Goal: Information Seeking & Learning: Find specific fact

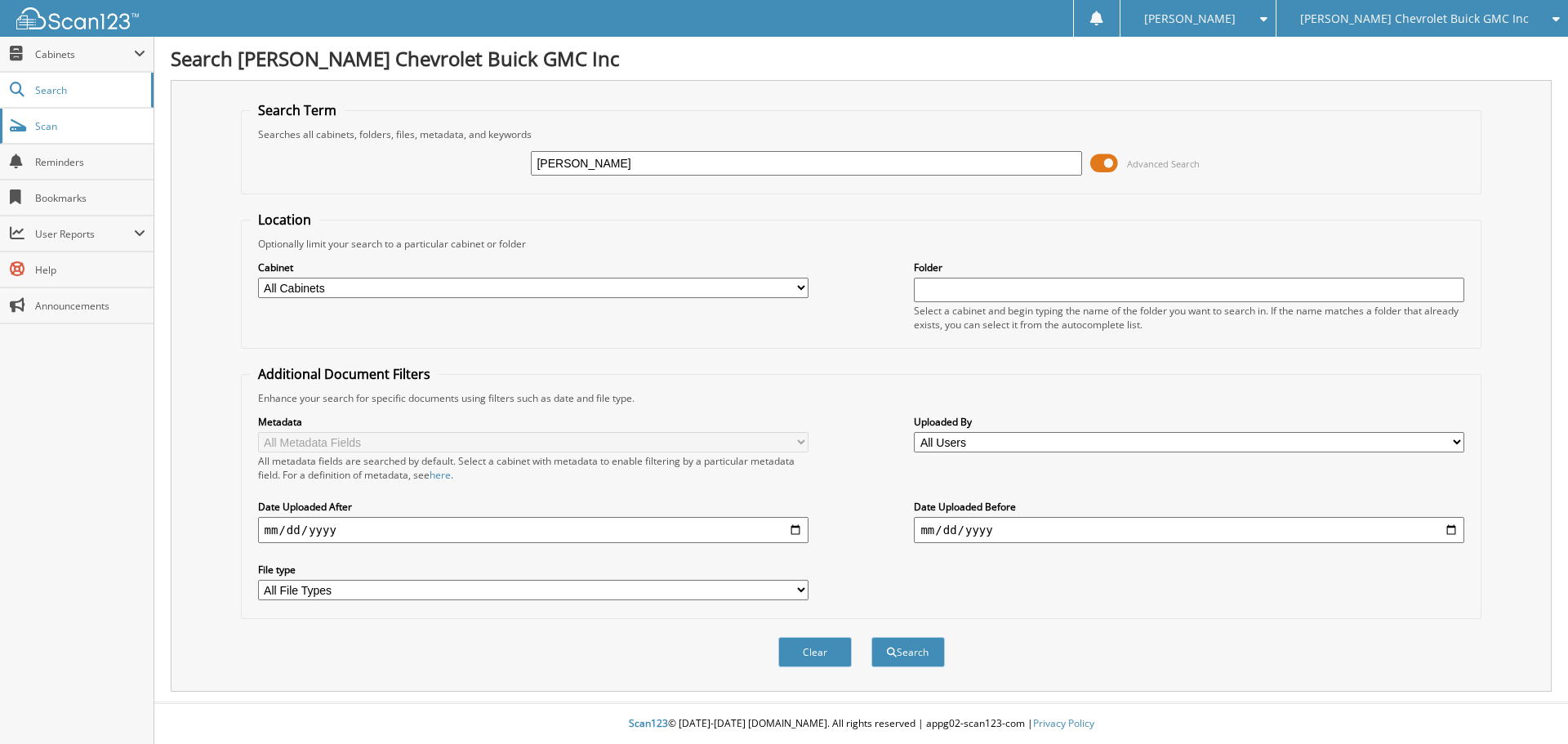
type input "[PERSON_NAME]"
click at [872, 637] on button "Search" at bounding box center [909, 652] width 74 height 30
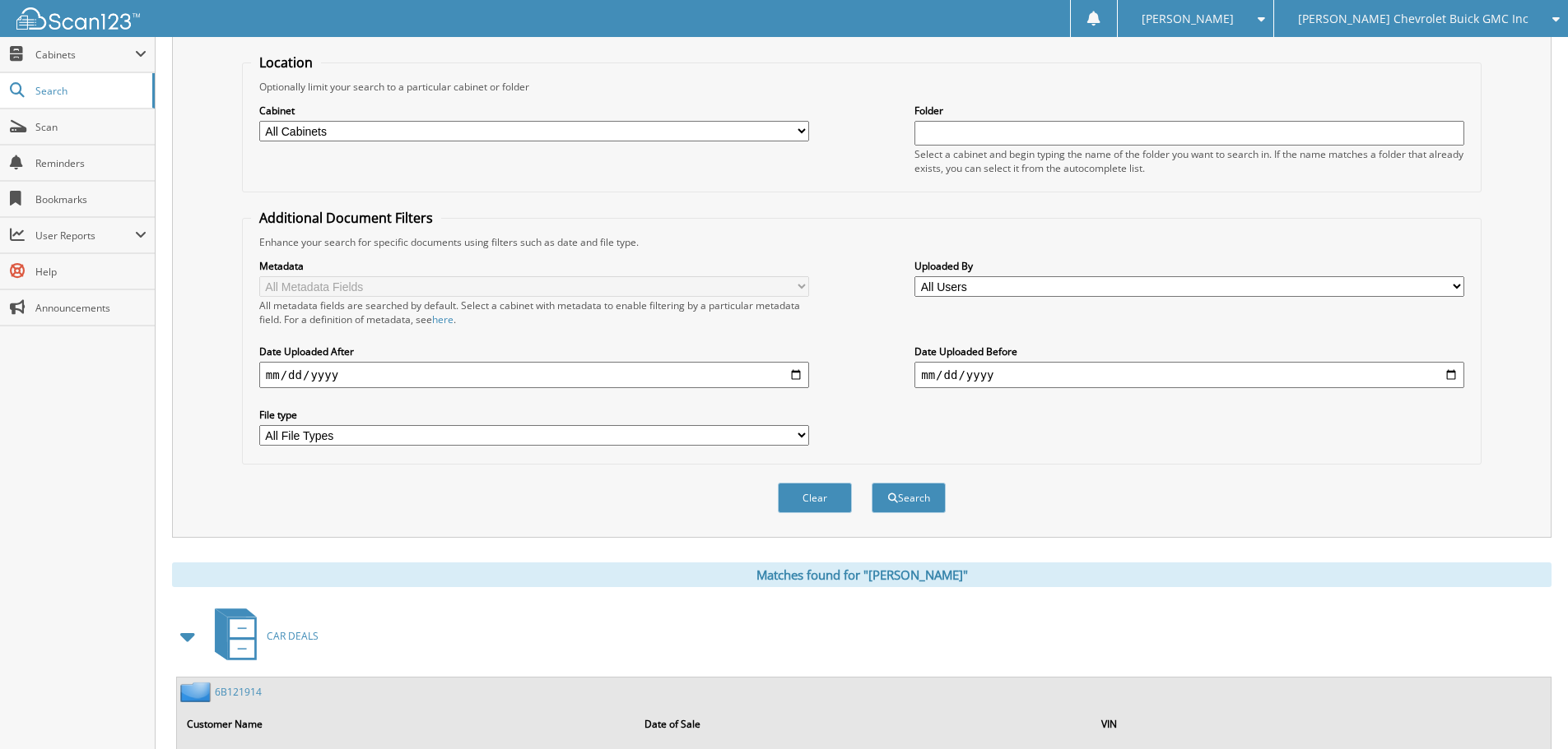
scroll to position [236, 0]
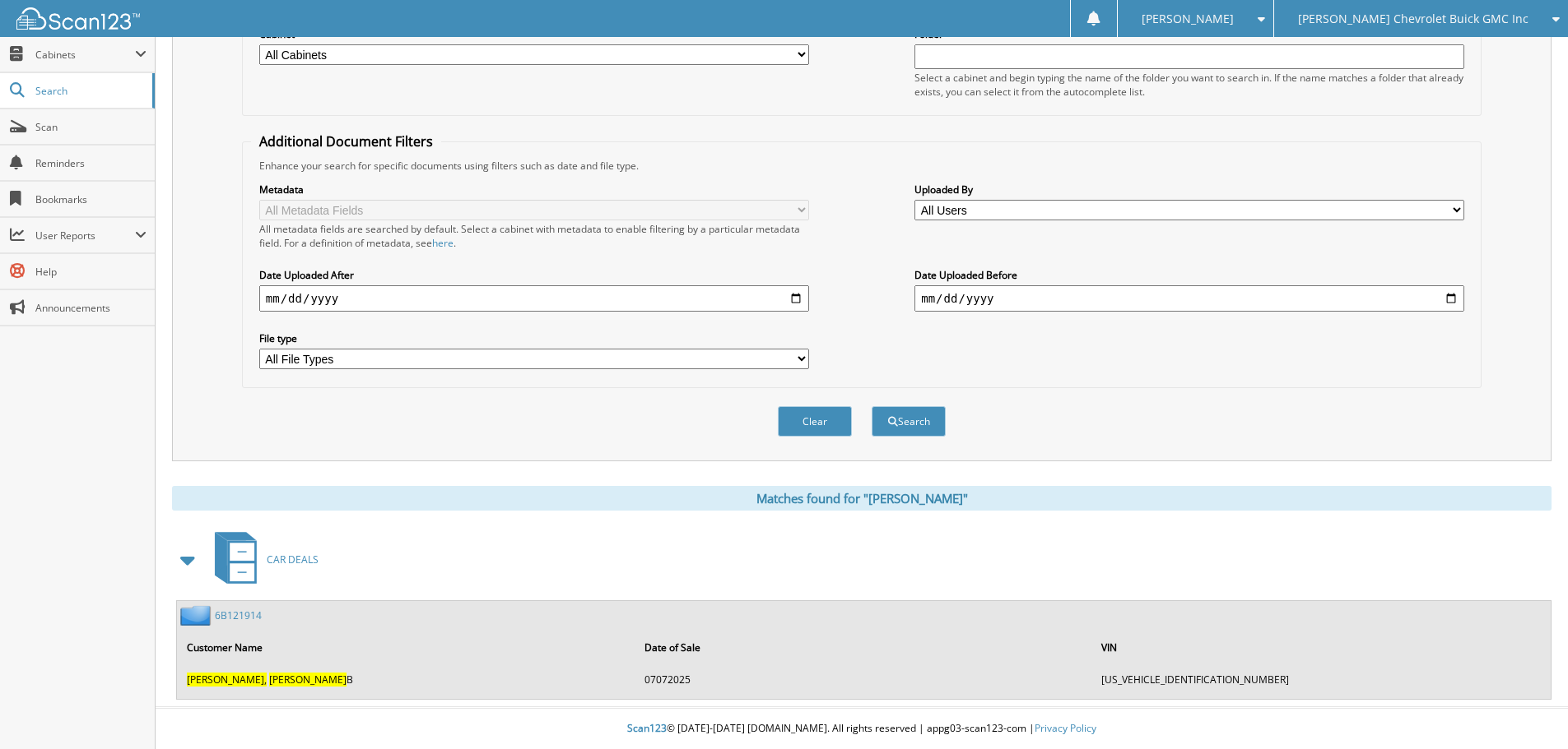
click at [248, 608] on link "6B121914" at bounding box center [238, 615] width 47 height 14
